Goal: Submit feedback/report problem

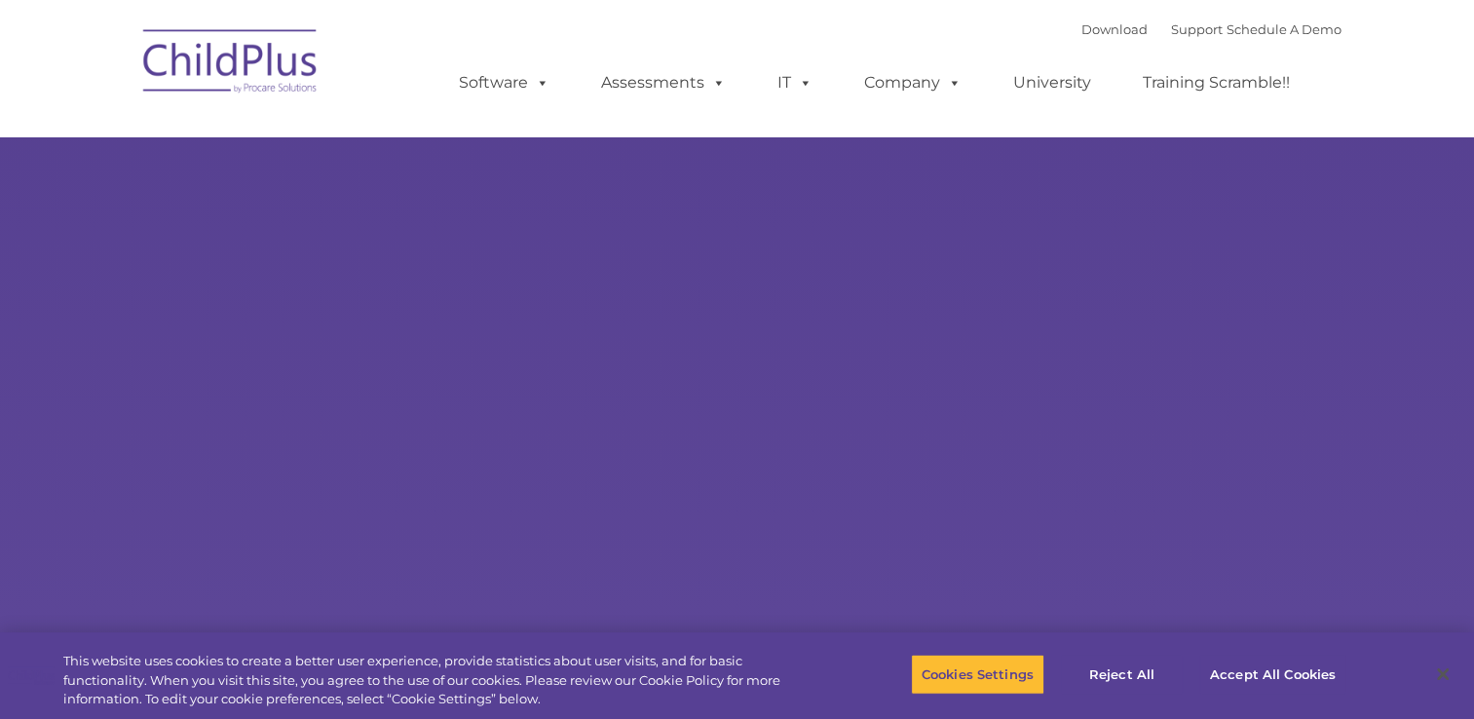
select select "MEDIUM"
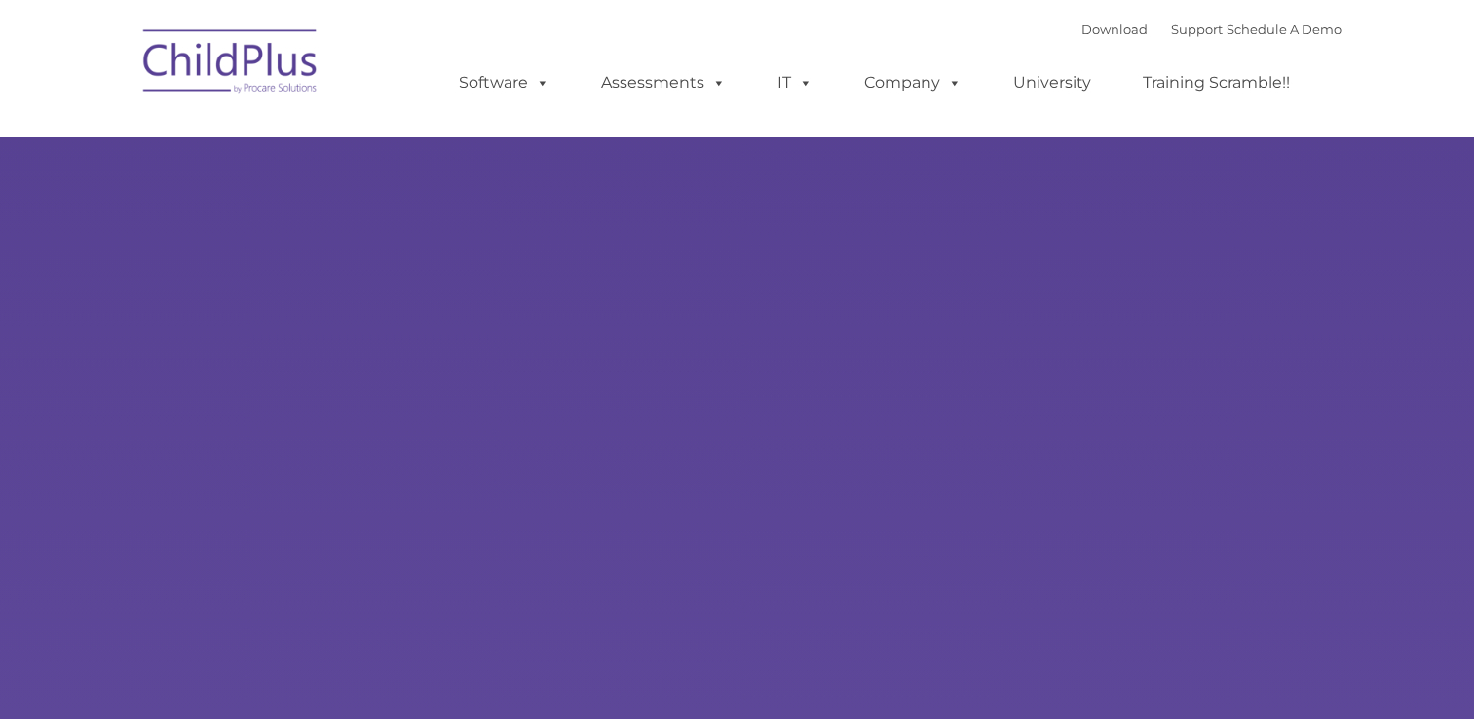
select select "MEDIUM"
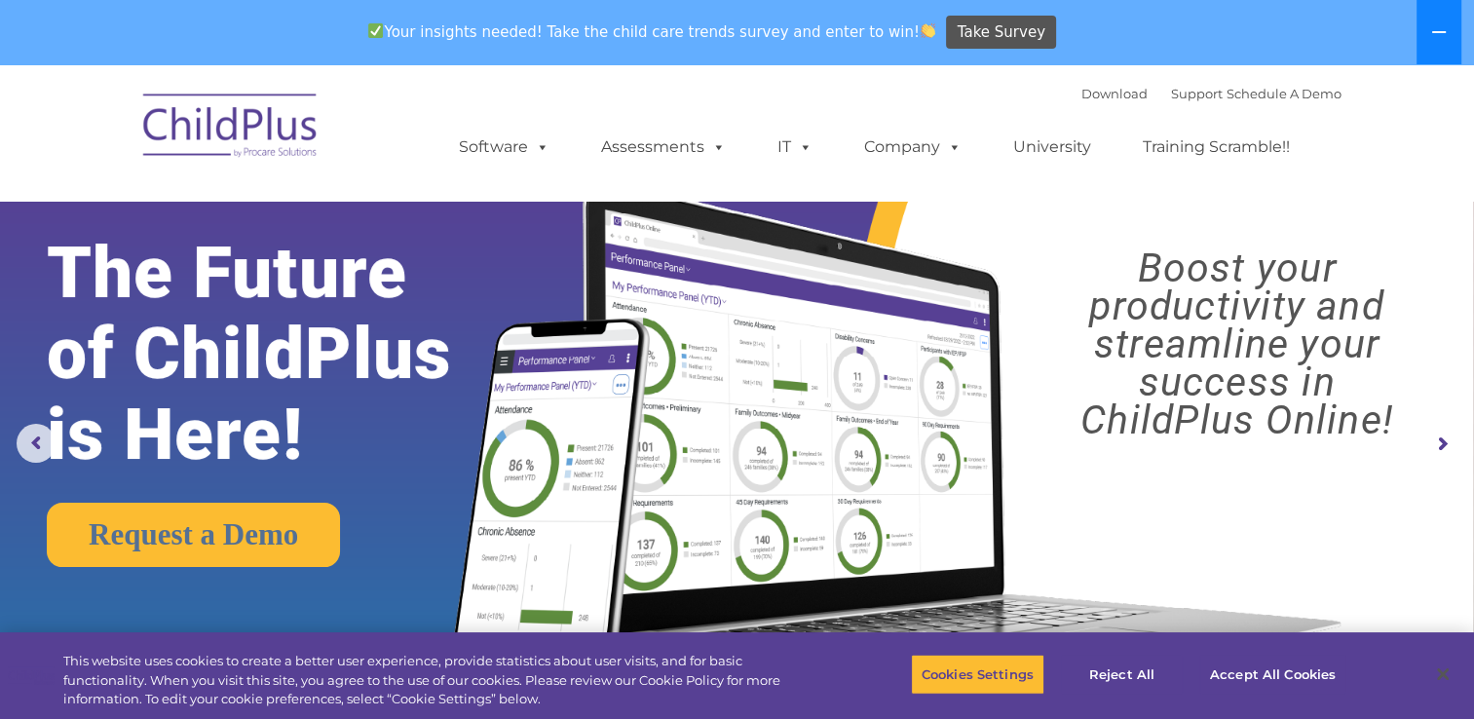
click at [1437, 25] on icon at bounding box center [1439, 32] width 16 height 16
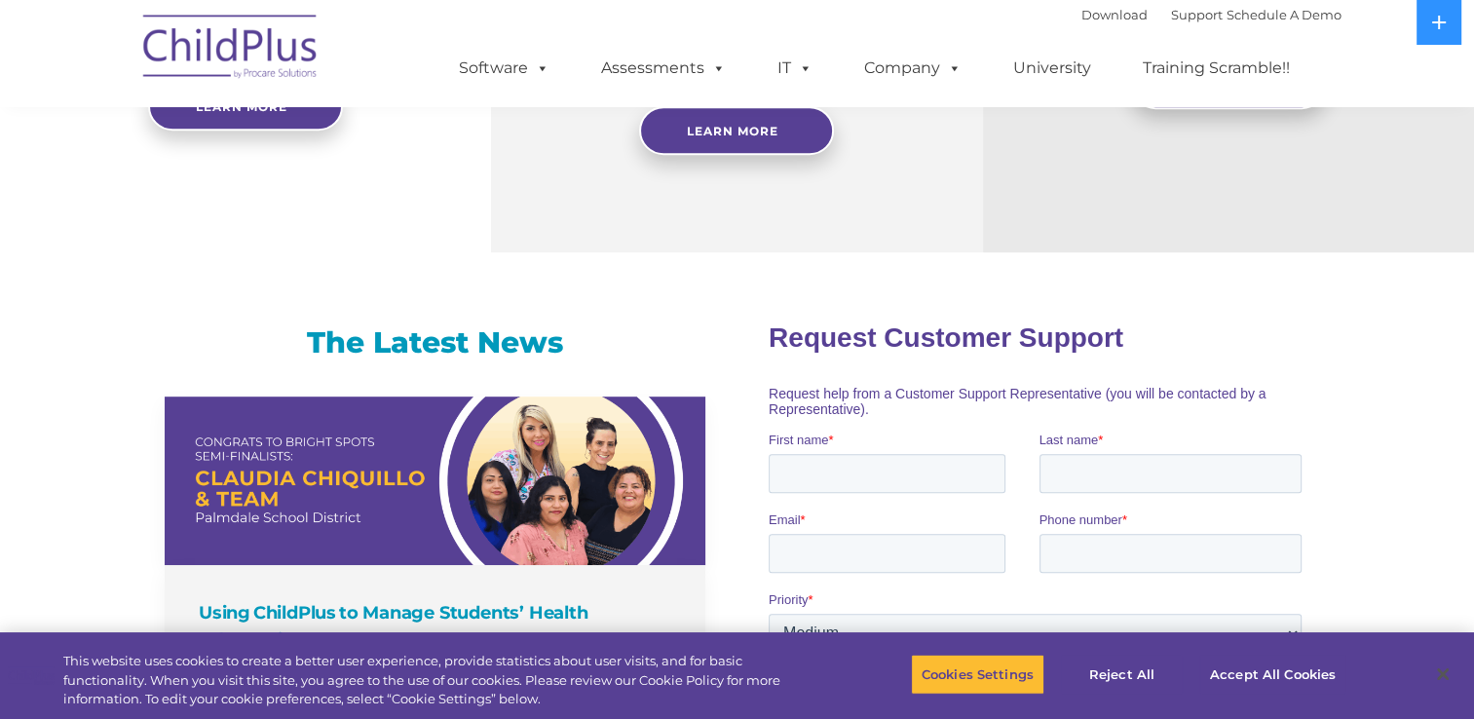
scroll to position [179, 0]
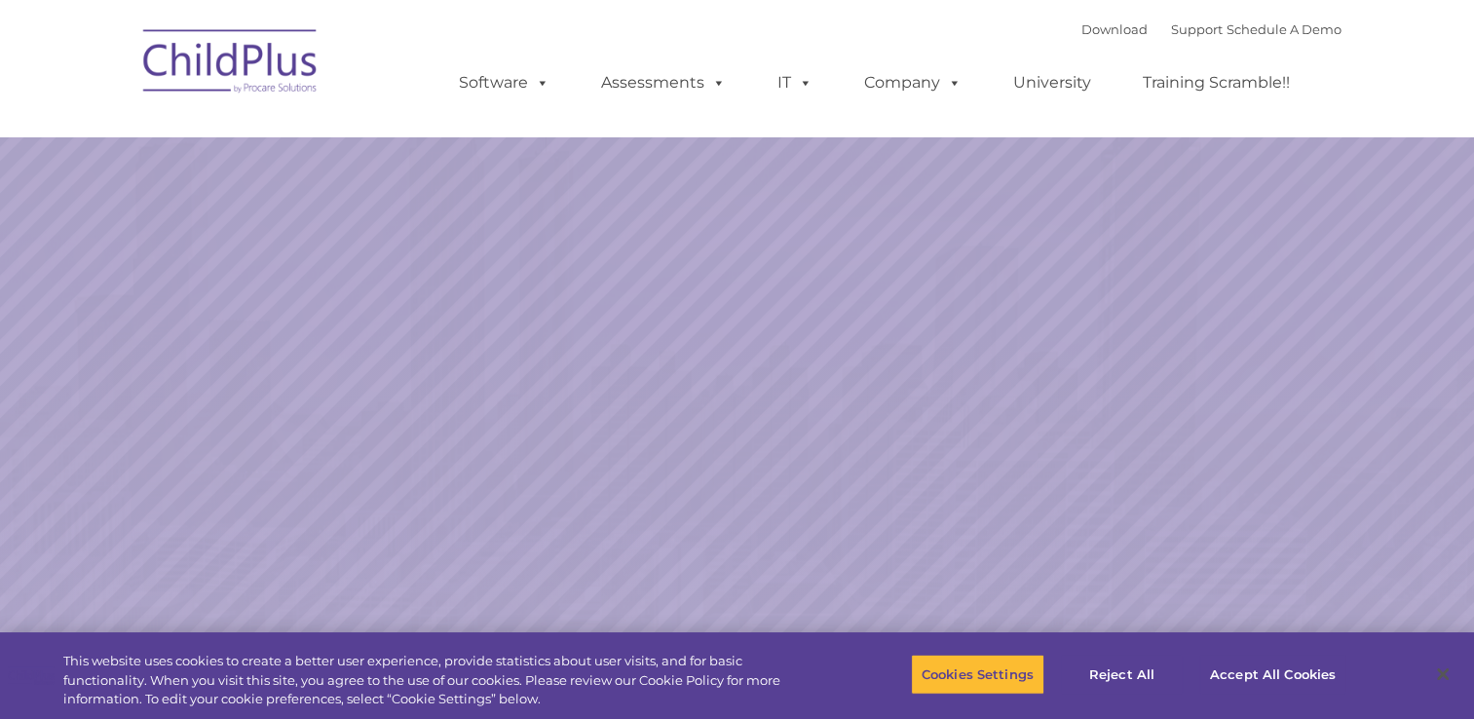
select select "MEDIUM"
